Goal: Task Accomplishment & Management: Use online tool/utility

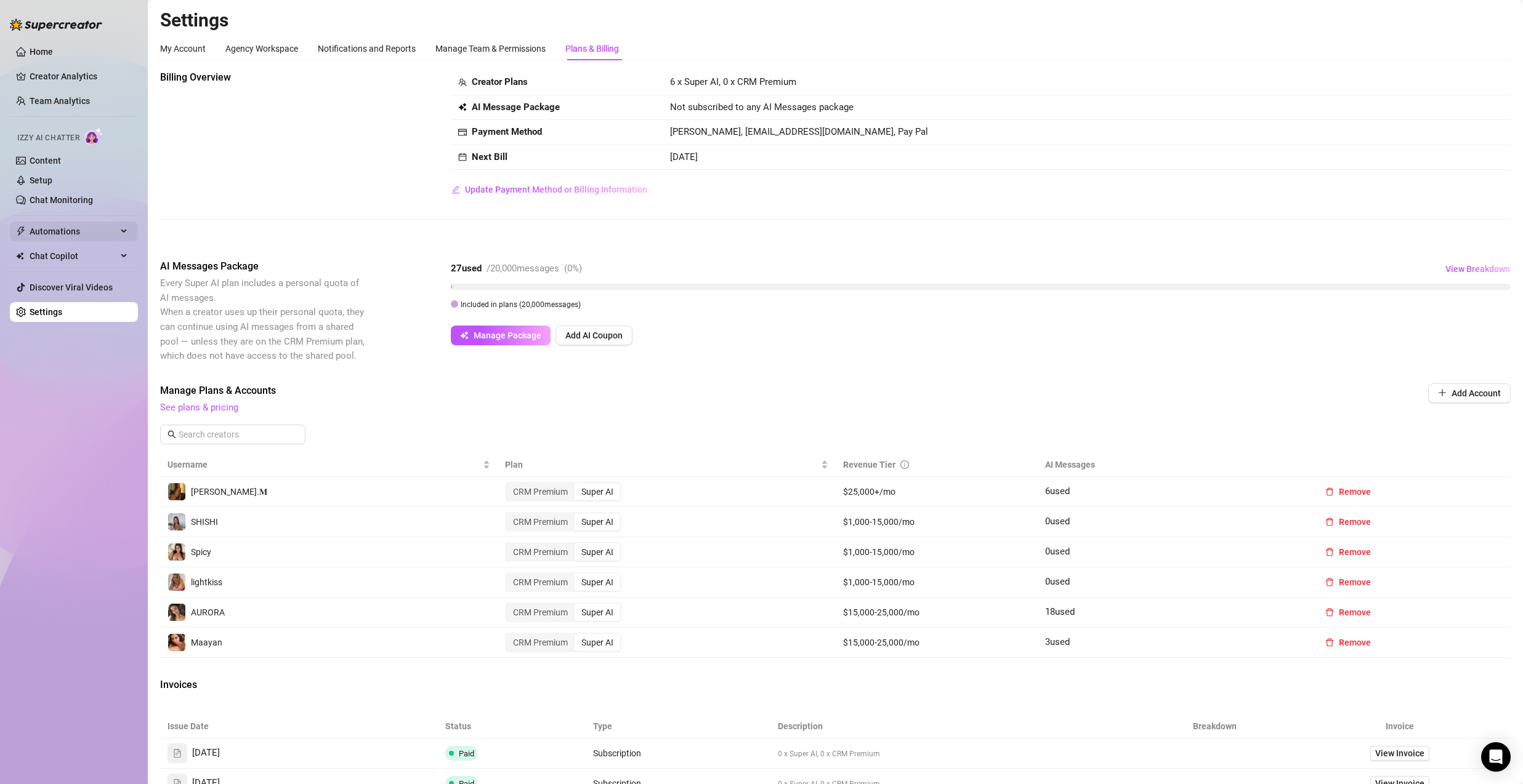
click at [69, 229] on span "Automations" at bounding box center [74, 232] width 88 height 20
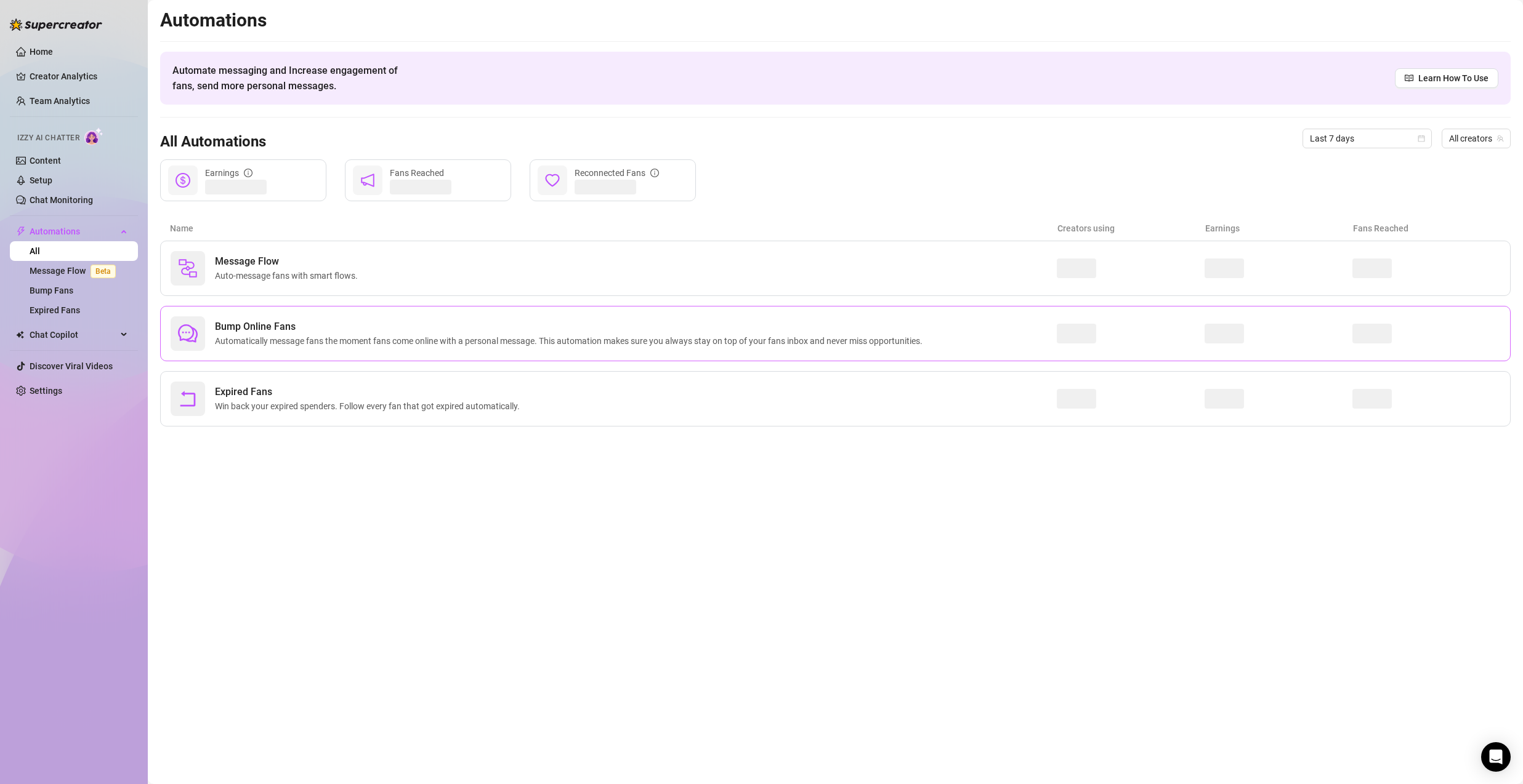
click at [292, 329] on span "Bump Online Fans" at bounding box center [571, 327] width 712 height 15
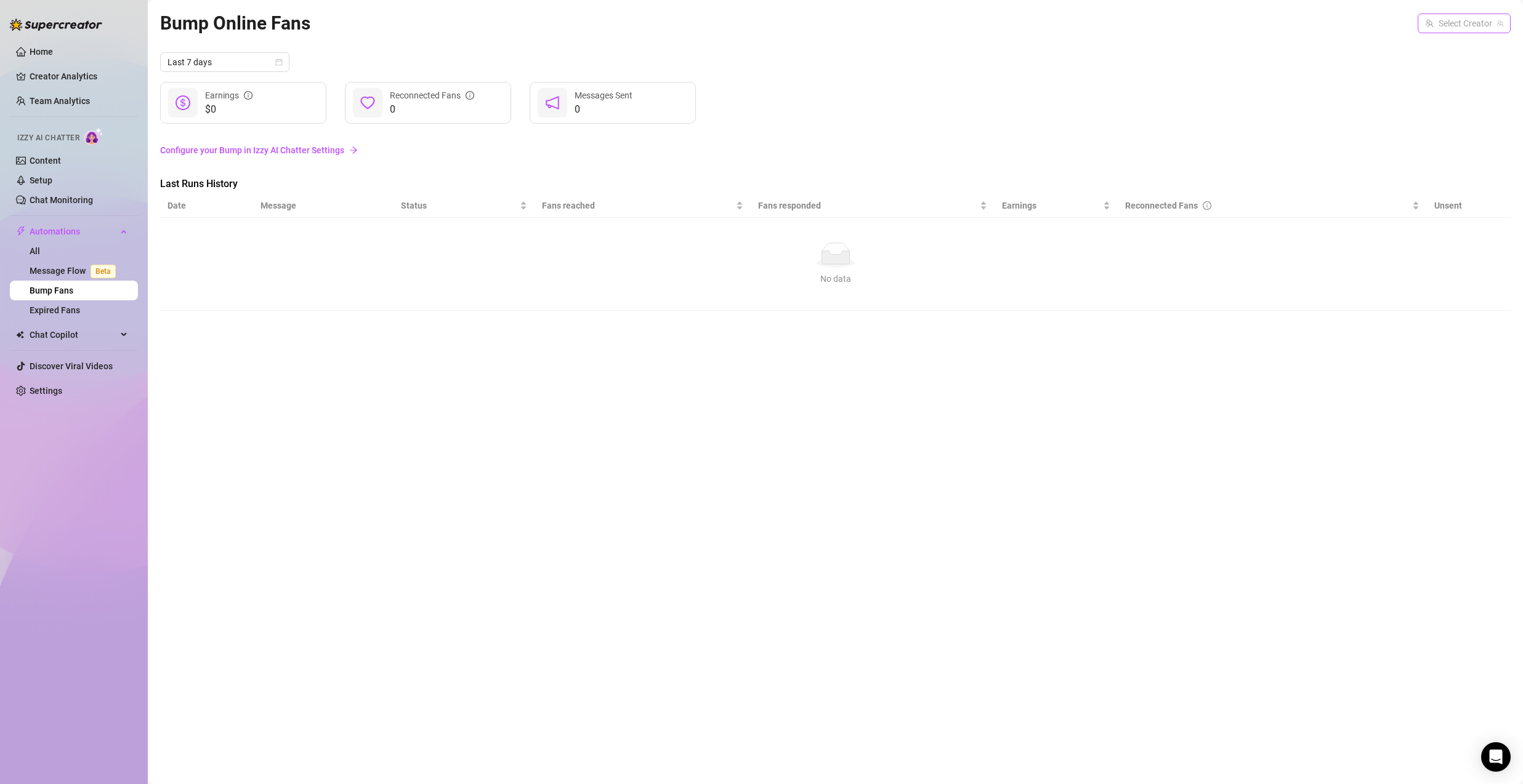
click at [1459, 23] on input "search" at bounding box center [1458, 23] width 67 height 18
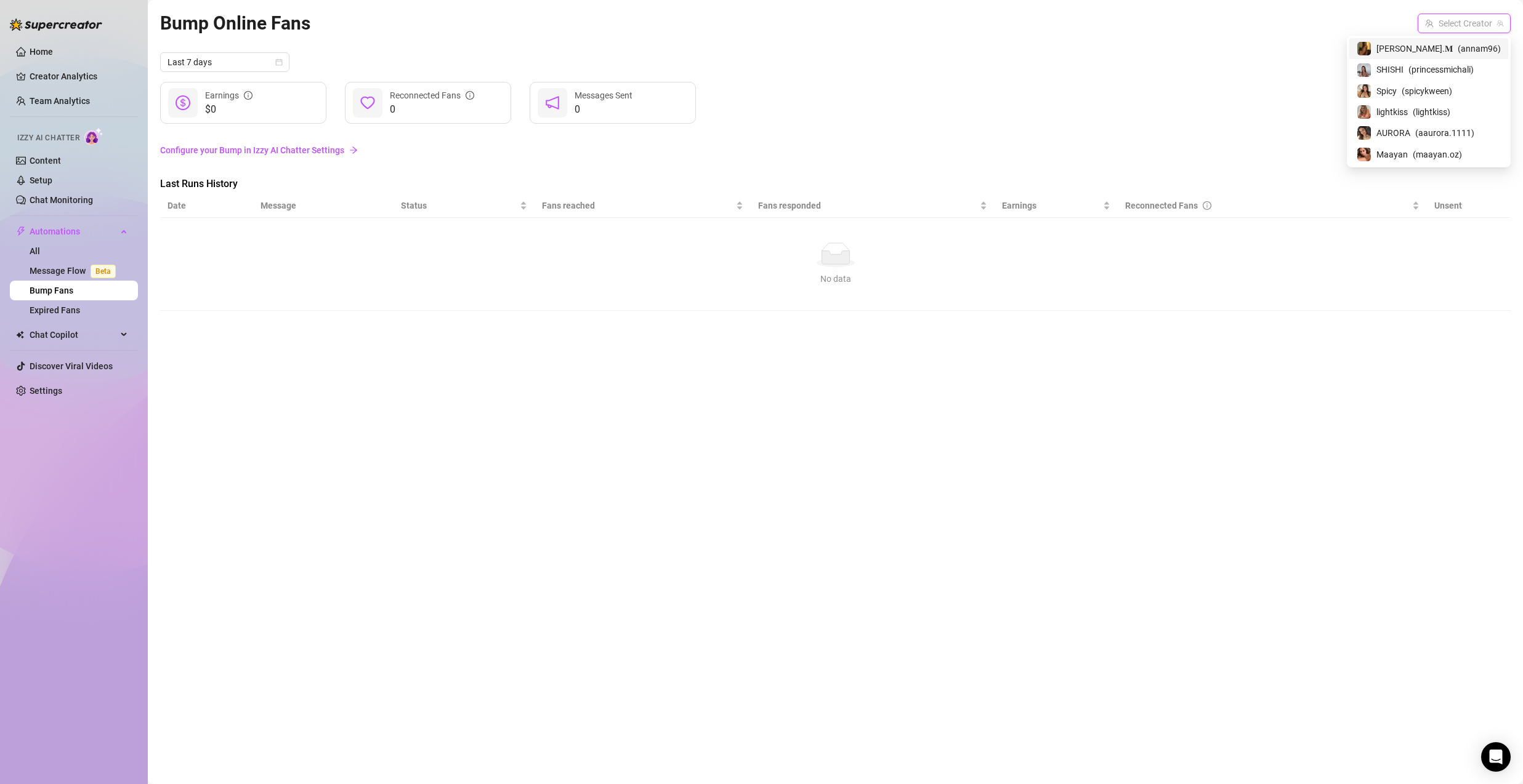
click at [1458, 55] on span "( annam96 )" at bounding box center [1479, 49] width 43 height 13
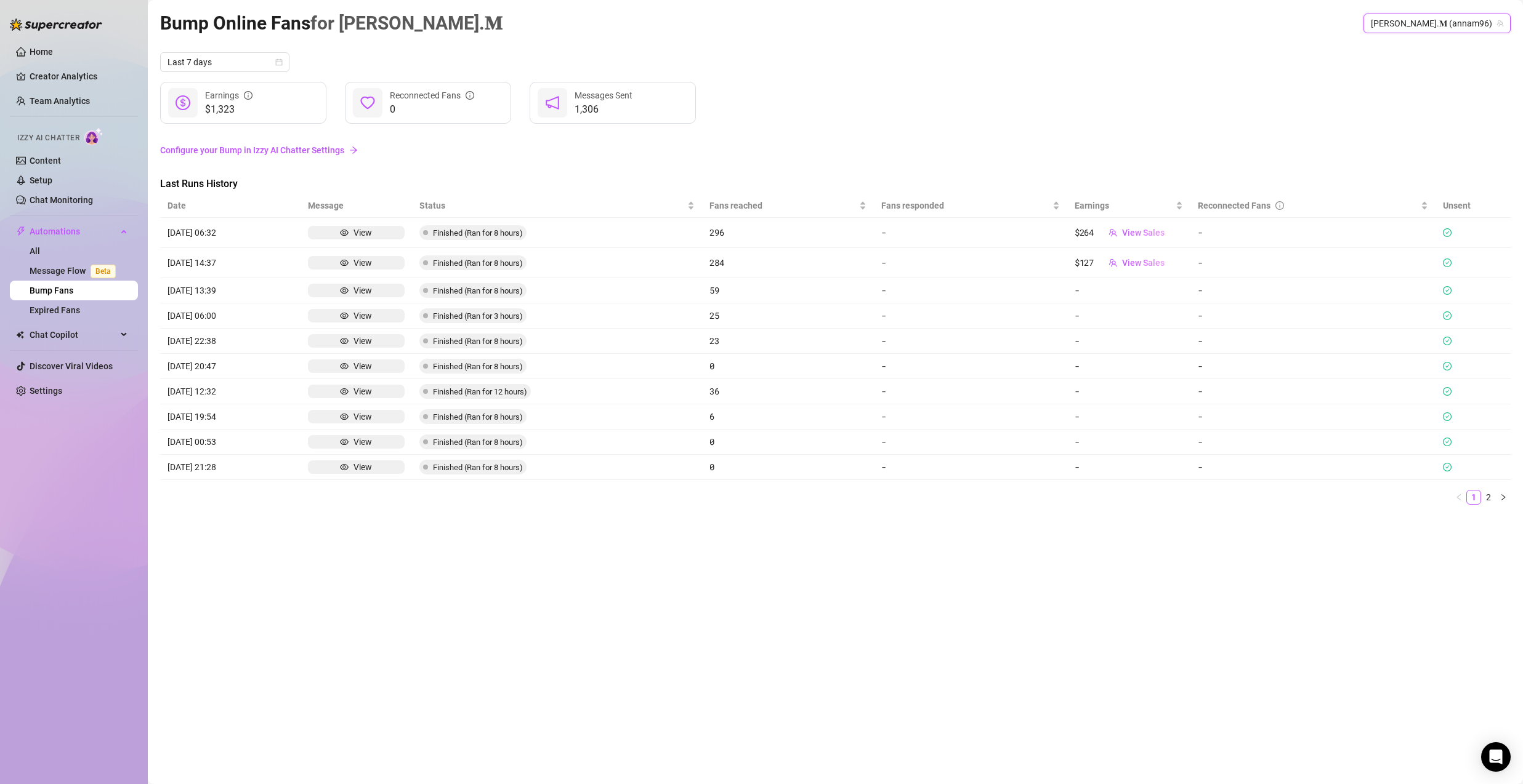
click at [1444, 39] on div "Bump Online Fans for [PERSON_NAME].𝐌 [PERSON_NAME].𝐌 (annam96) [PERSON_NAME].𝐌 …" at bounding box center [836, 377] width 1350 height 739
click at [1442, 27] on span "[PERSON_NAME].𝐌 (annam96)" at bounding box center [1437, 23] width 132 height 18
click at [1430, 23] on span "[PERSON_NAME].𝐌 (annam96)" at bounding box center [1437, 23] width 132 height 18
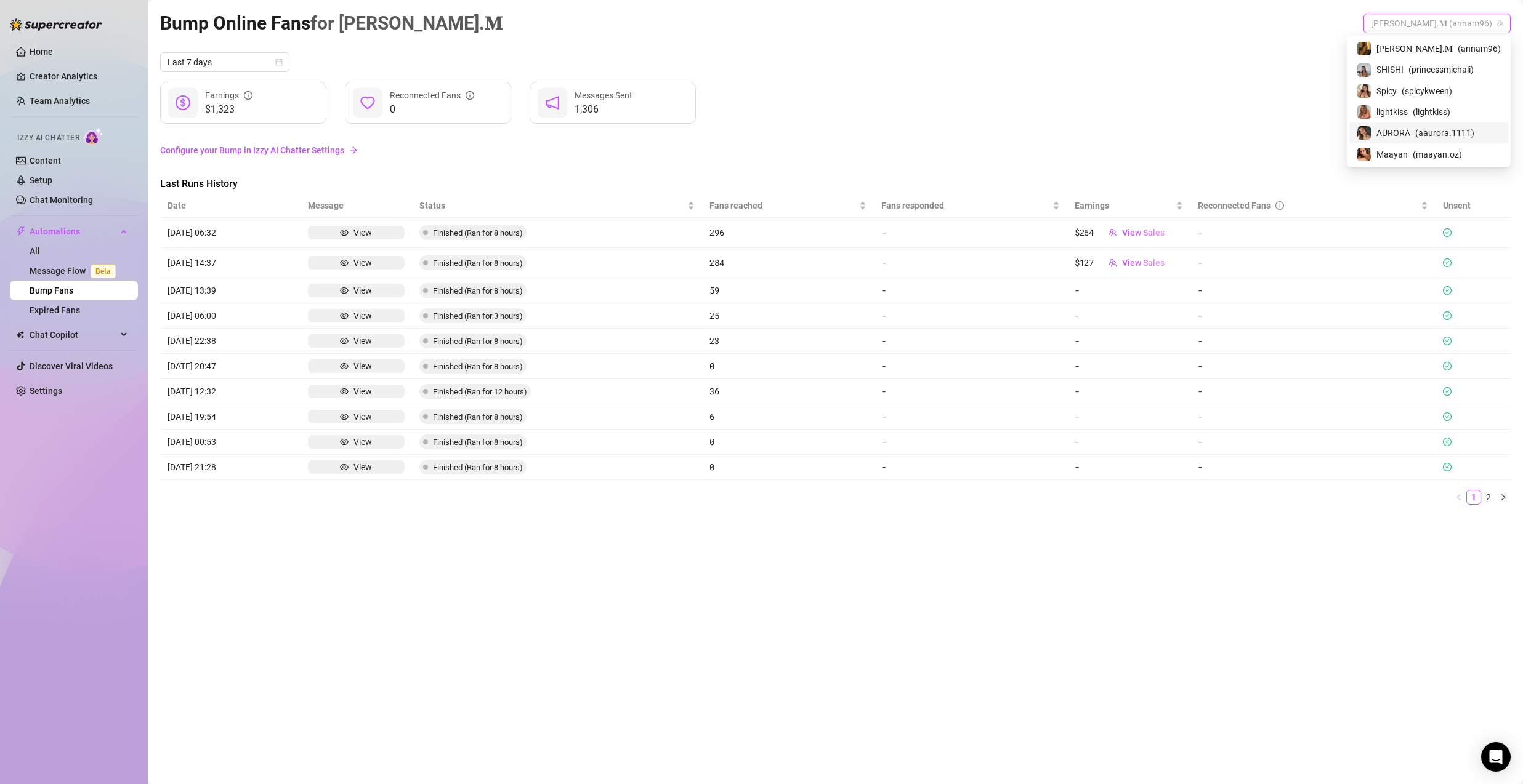
click at [1410, 131] on span "AURORA" at bounding box center [1393, 133] width 34 height 13
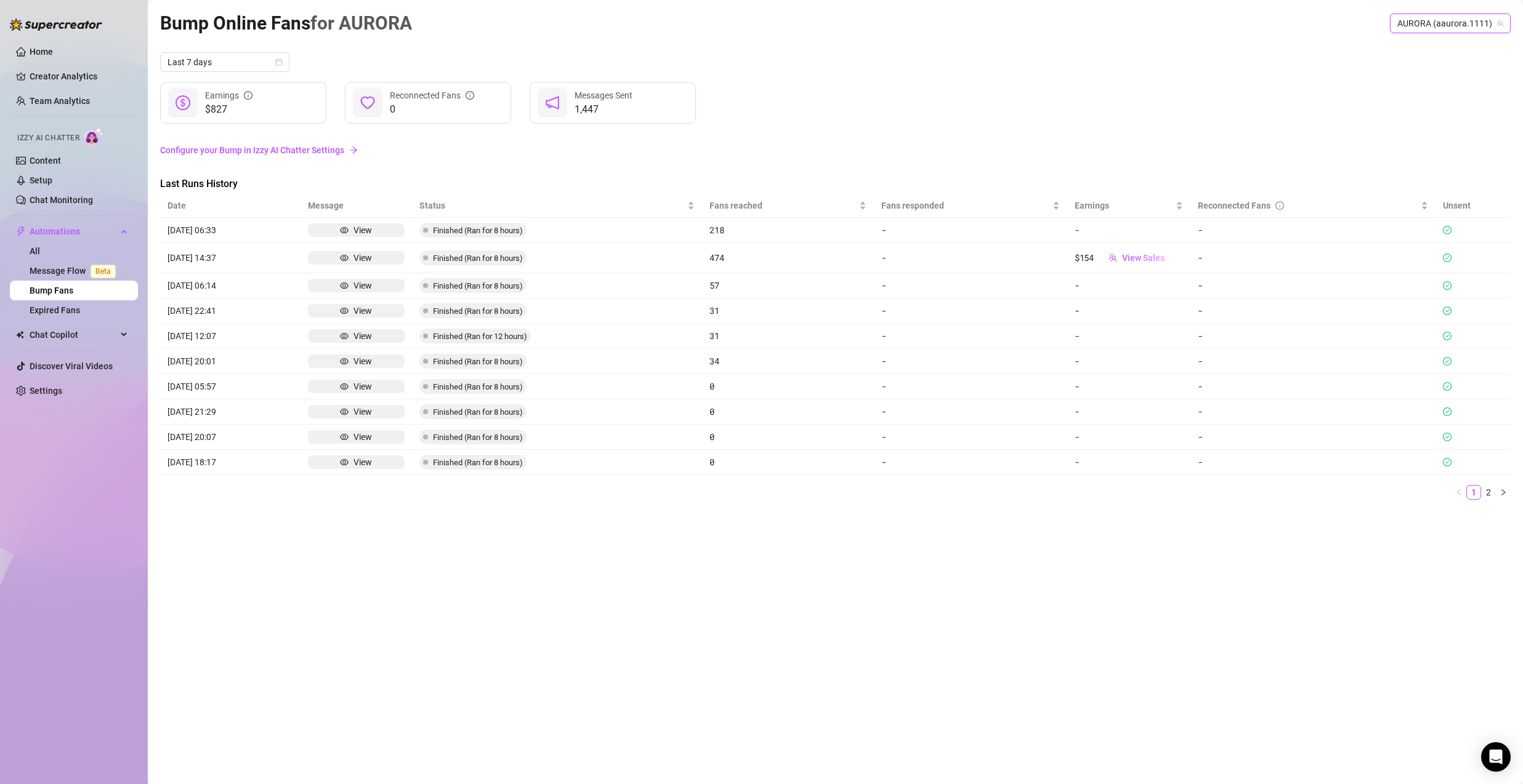
click at [1438, 21] on span "AURORA (aaurora.1111)" at bounding box center [1450, 23] width 106 height 18
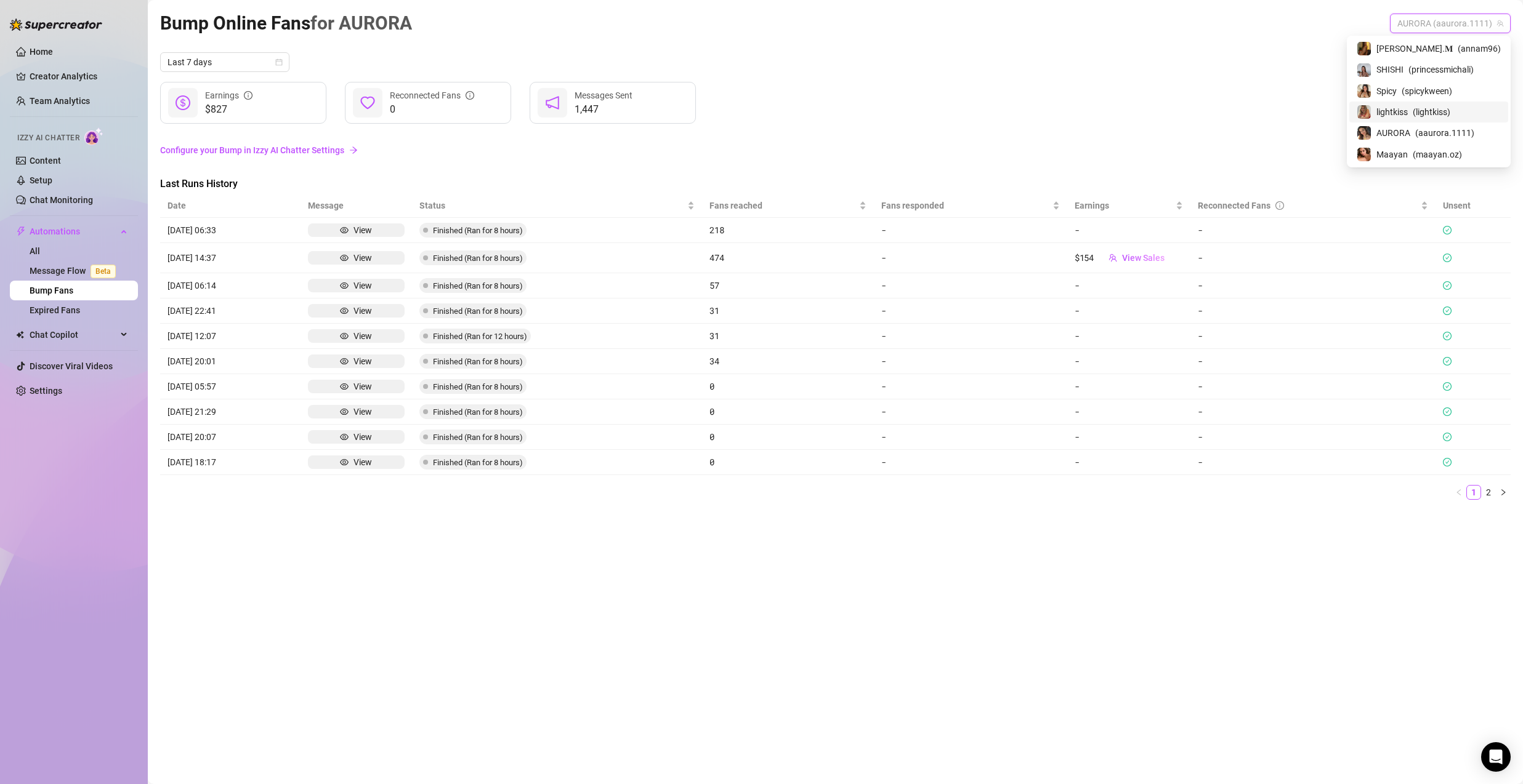
click at [1427, 103] on div "lightkiss ( lightkiss )" at bounding box center [1429, 112] width 159 height 21
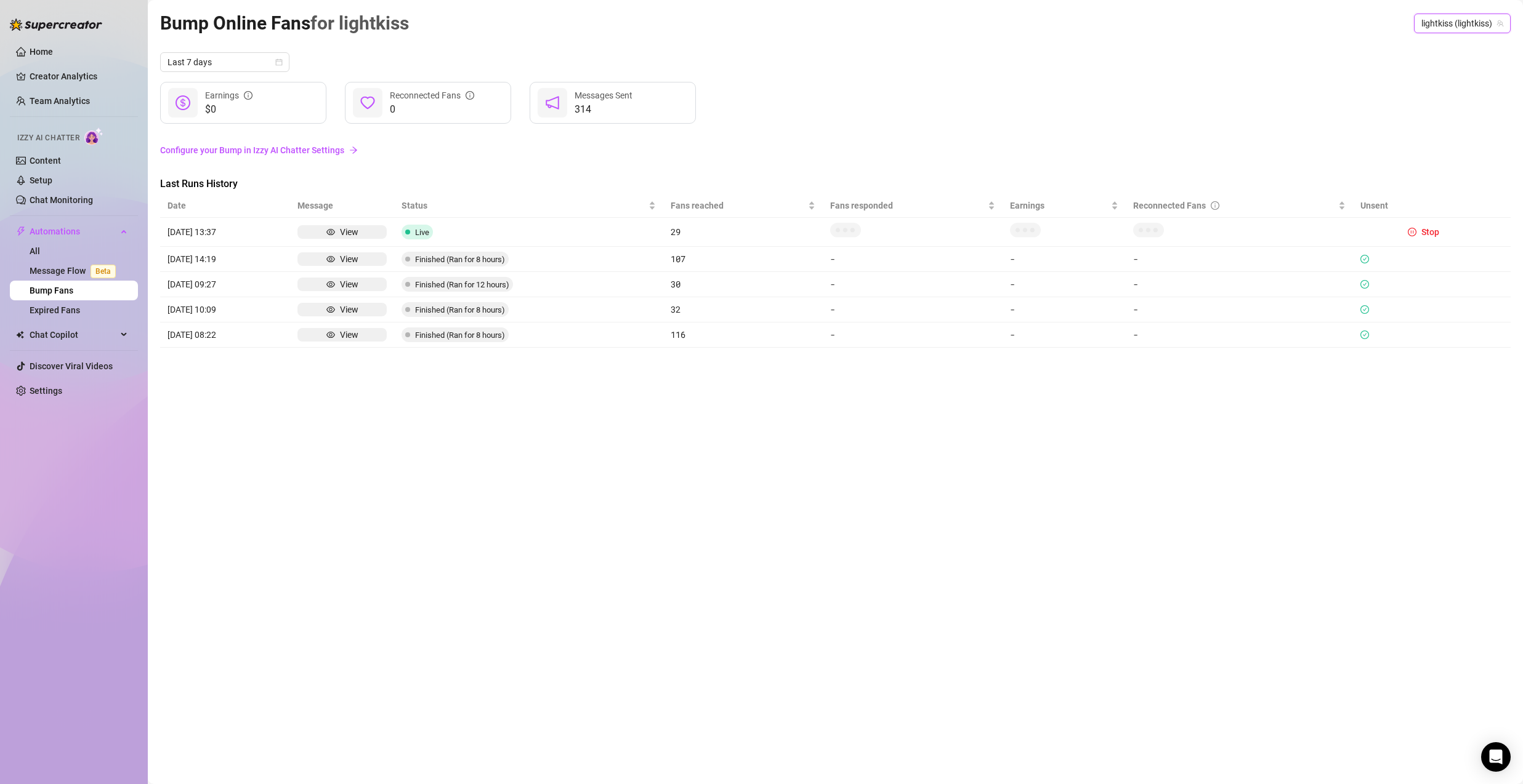
click at [1442, 18] on span "lightkiss (lightkiss)" at bounding box center [1462, 23] width 82 height 18
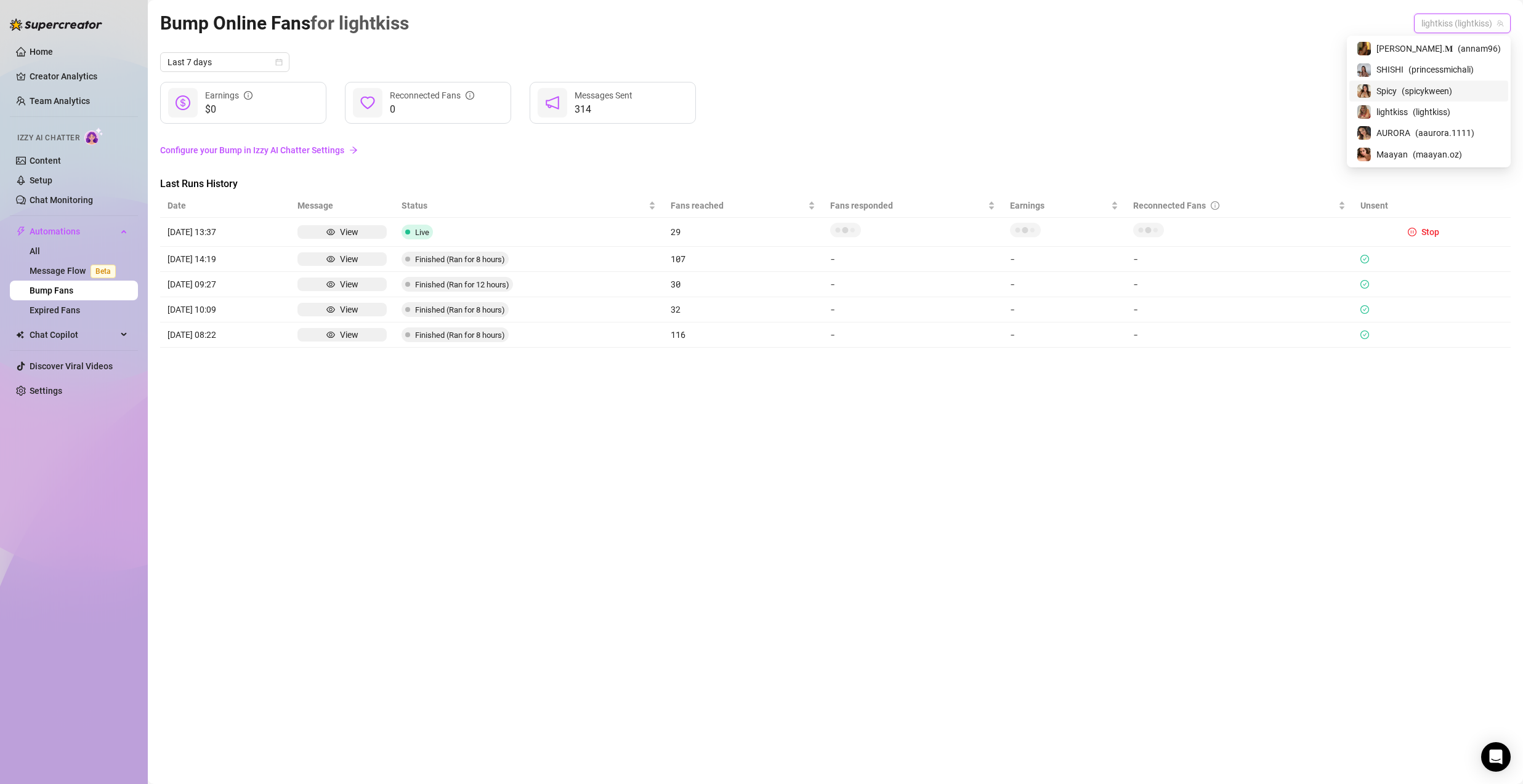
click at [1423, 95] on div "Spicy ( spicykween )" at bounding box center [1429, 91] width 144 height 15
